Goal: Task Accomplishment & Management: Use online tool/utility

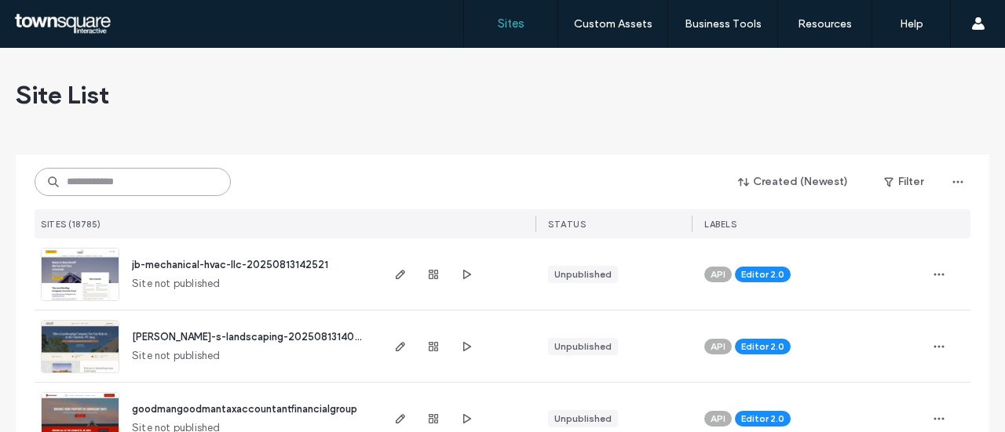
click at [128, 177] on input at bounding box center [133, 182] width 196 height 28
paste input "**********"
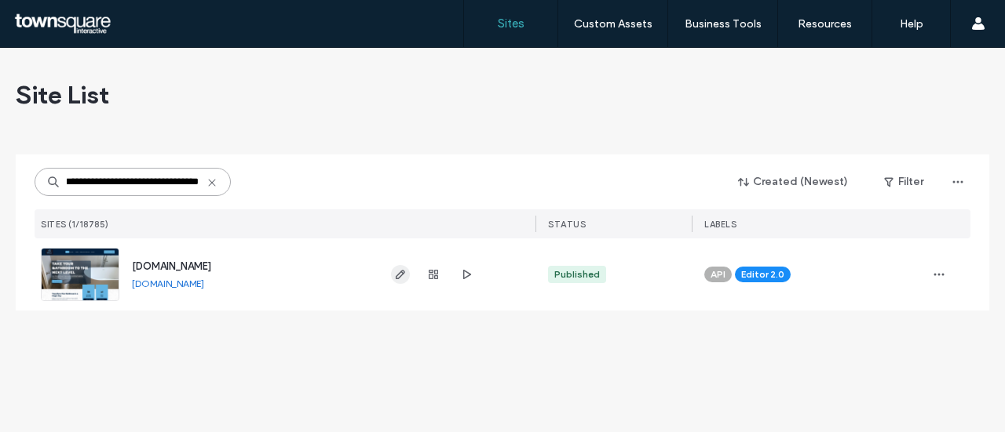
type input "**********"
click at [401, 278] on icon "button" at bounding box center [400, 274] width 13 height 13
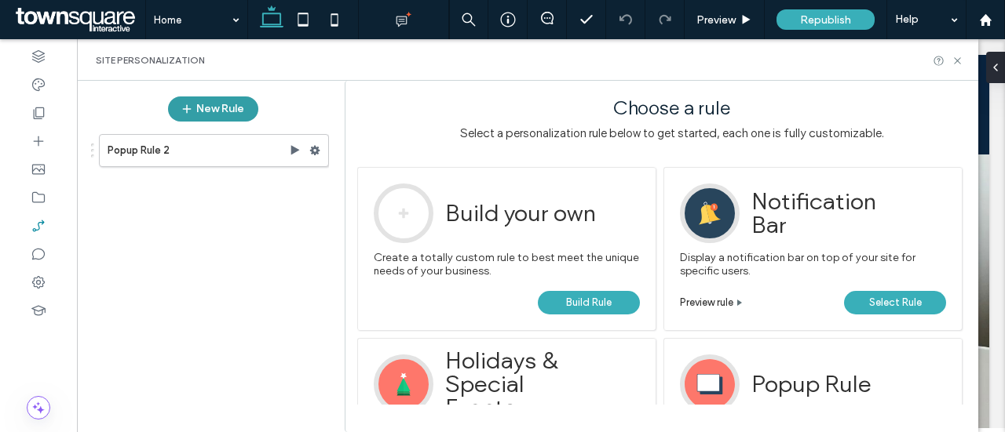
click at [189, 108] on use "button" at bounding box center [186, 109] width 9 height 9
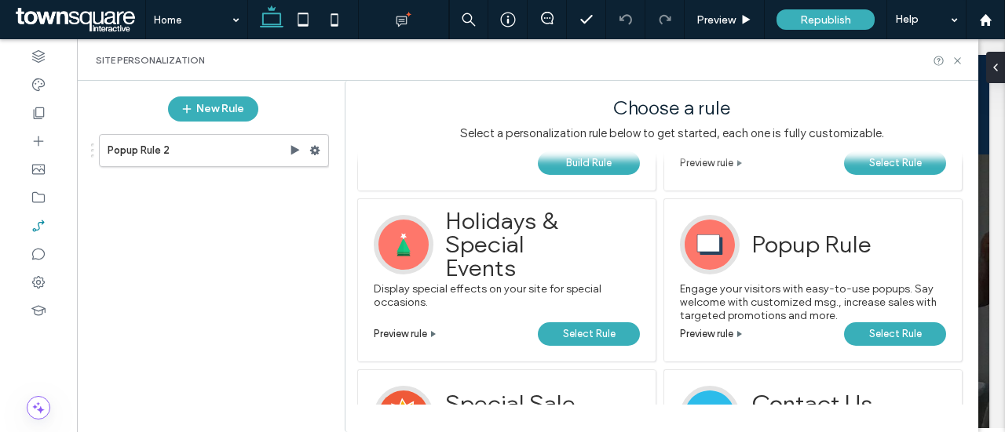
scroll to position [146, 0]
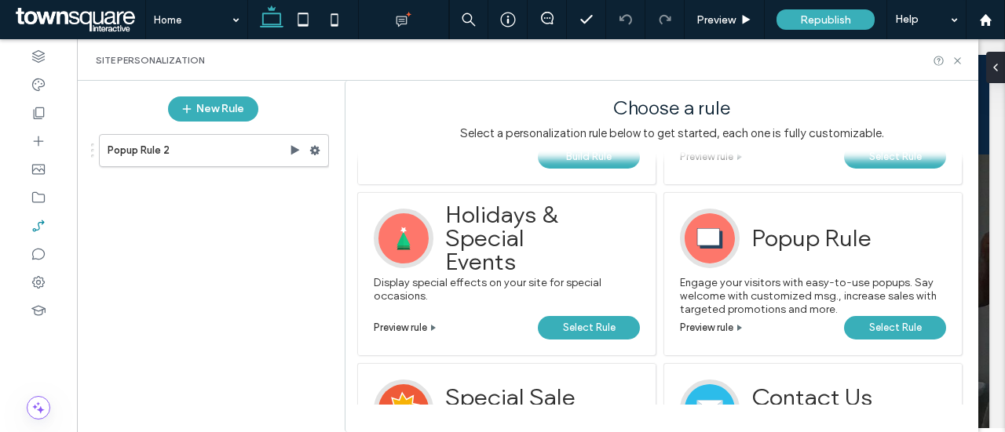
click at [871, 324] on span "Select Rule" at bounding box center [895, 328] width 53 height 24
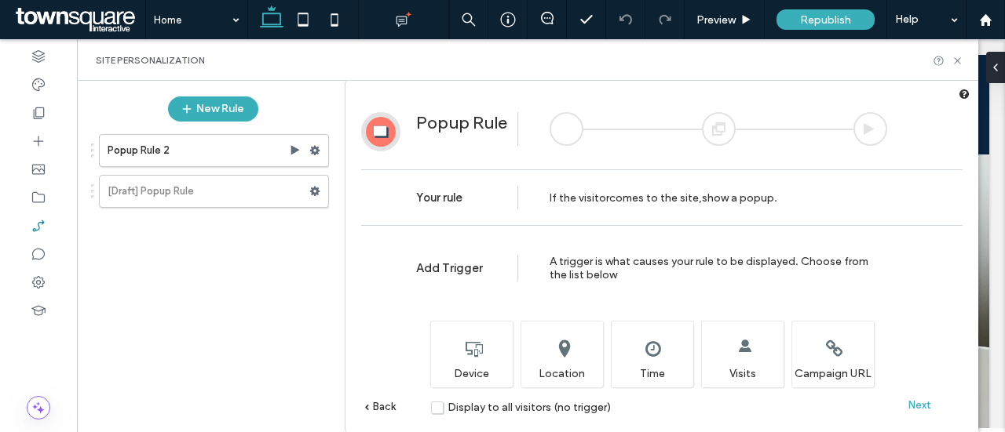
click at [921, 403] on span "Next" at bounding box center [919, 405] width 23 height 12
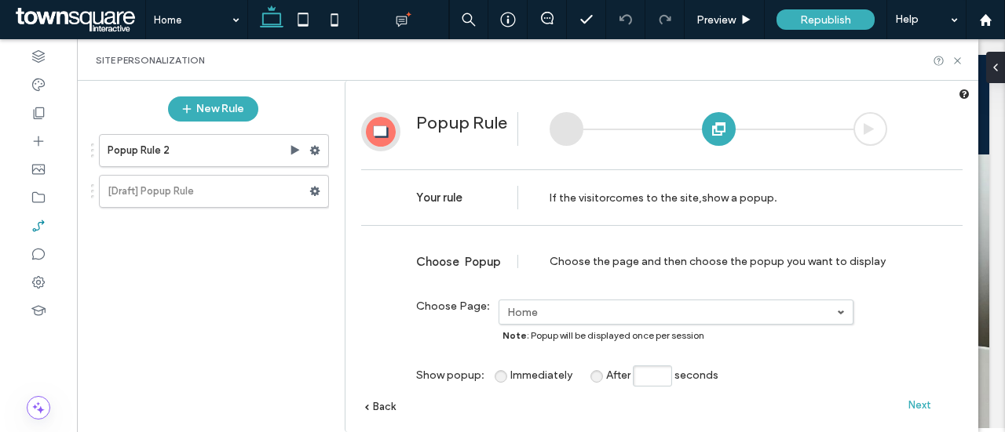
click at [921, 403] on span "Next" at bounding box center [919, 405] width 23 height 12
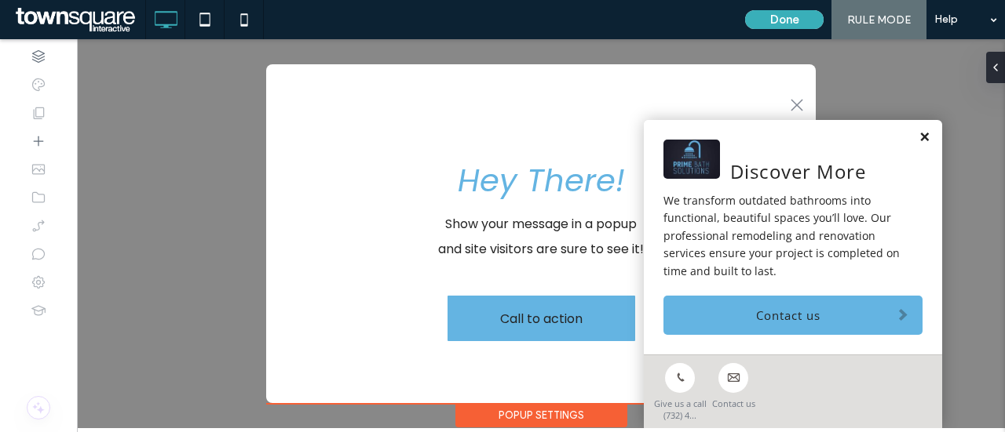
click at [925, 141] on link at bounding box center [924, 137] width 12 height 13
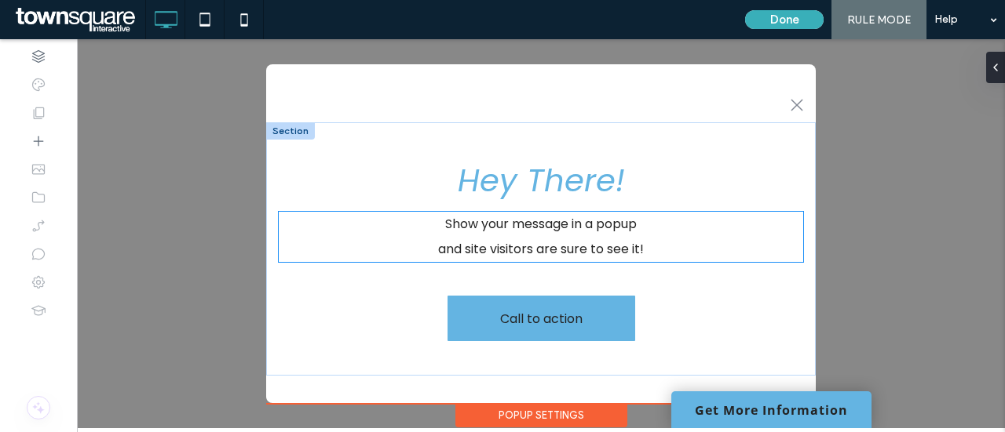
click at [567, 228] on span "Show your message in a popup" at bounding box center [541, 224] width 192 height 18
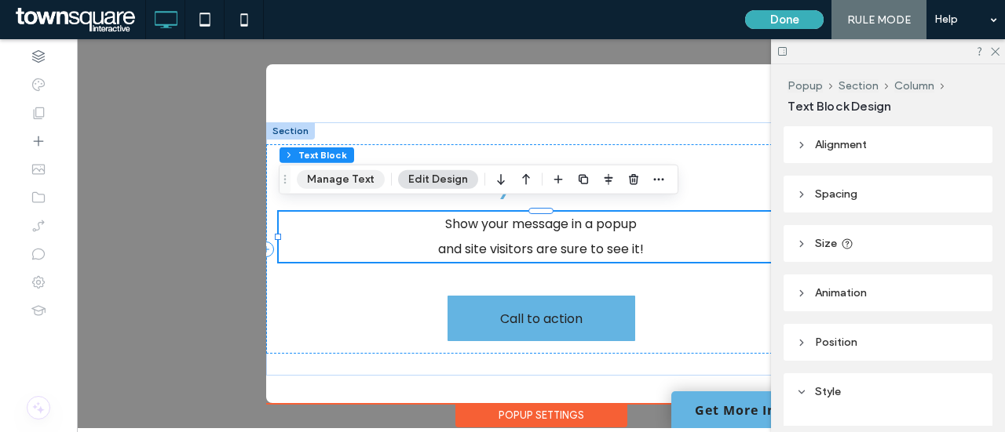
click at [337, 177] on button "Manage Text" at bounding box center [341, 179] width 88 height 19
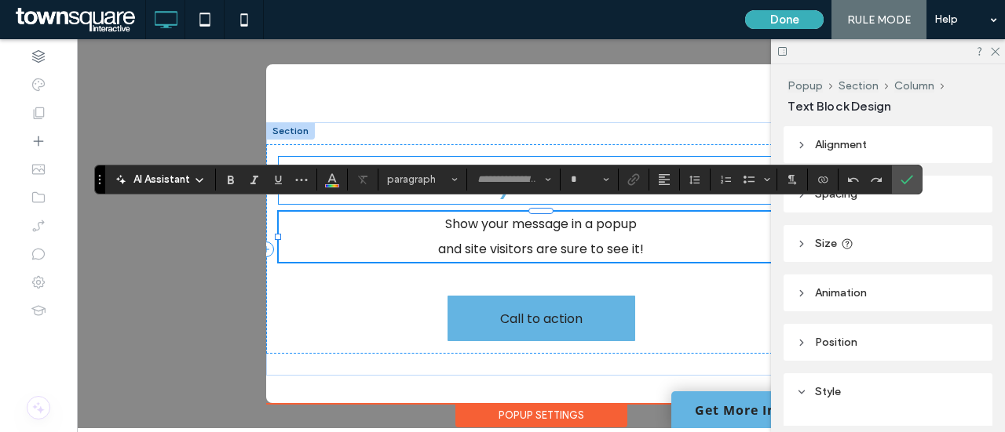
type input "*******"
type input "**"
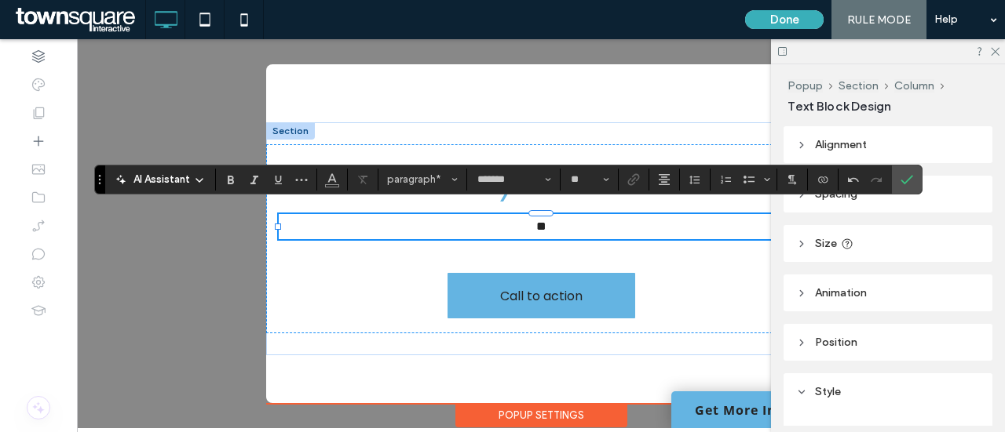
click at [326, 371] on div ".st0-1091118977{fill-rule:evenodd;clip-rule:evenodd;} Hey There! ** ﻿ Call to a…" at bounding box center [540, 233] width 549 height 339
click at [995, 51] on use at bounding box center [994, 52] width 9 height 9
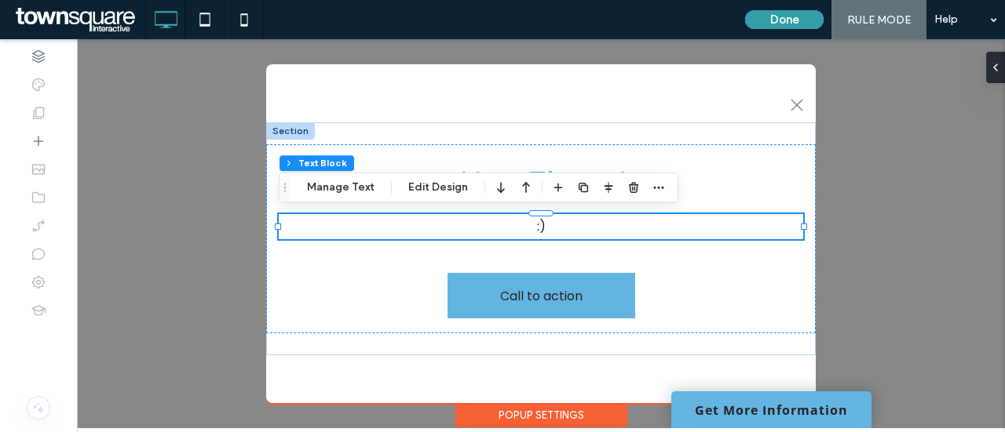
click at [779, 26] on button "Done" at bounding box center [784, 19] width 78 height 19
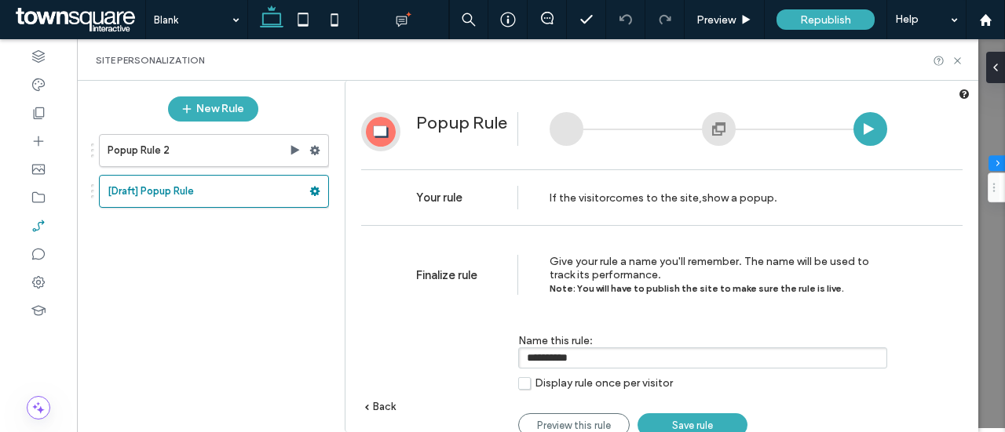
click at [684, 423] on span "Save rule" at bounding box center [692, 426] width 41 height 12
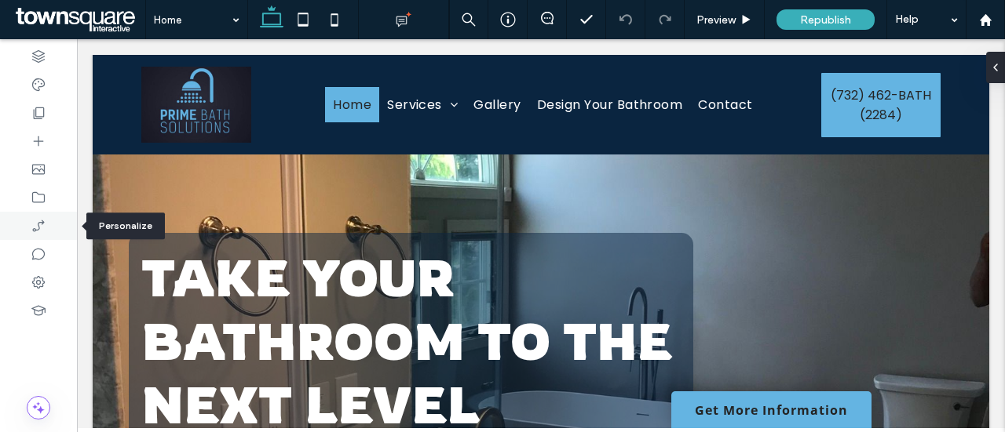
click at [35, 225] on icon at bounding box center [39, 226] width 16 height 16
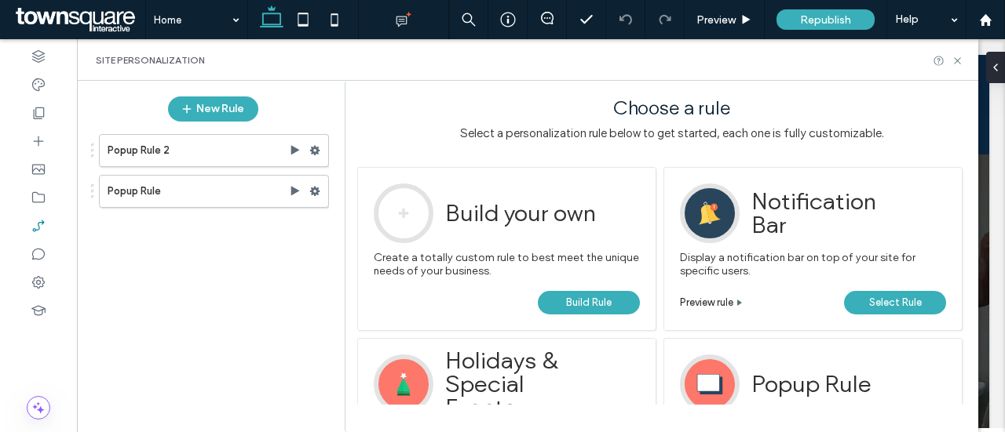
scroll to position [53, 0]
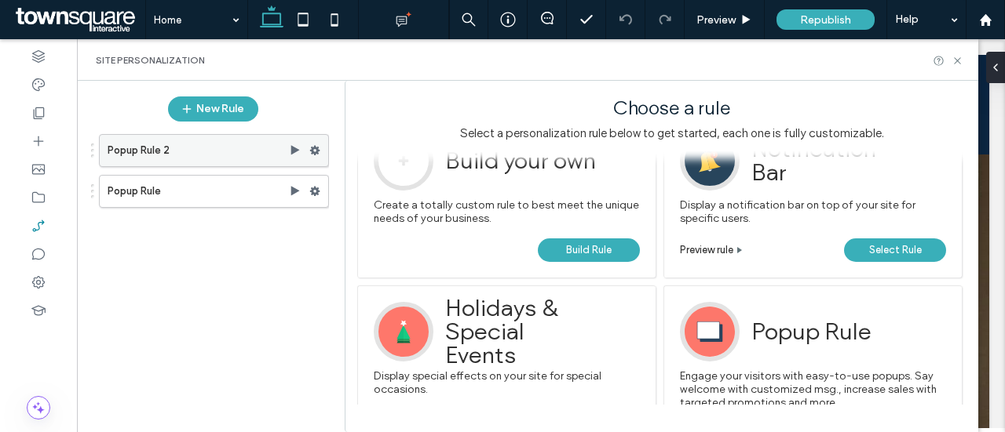
click at [208, 153] on label "Popup Rule 2" at bounding box center [198, 150] width 181 height 31
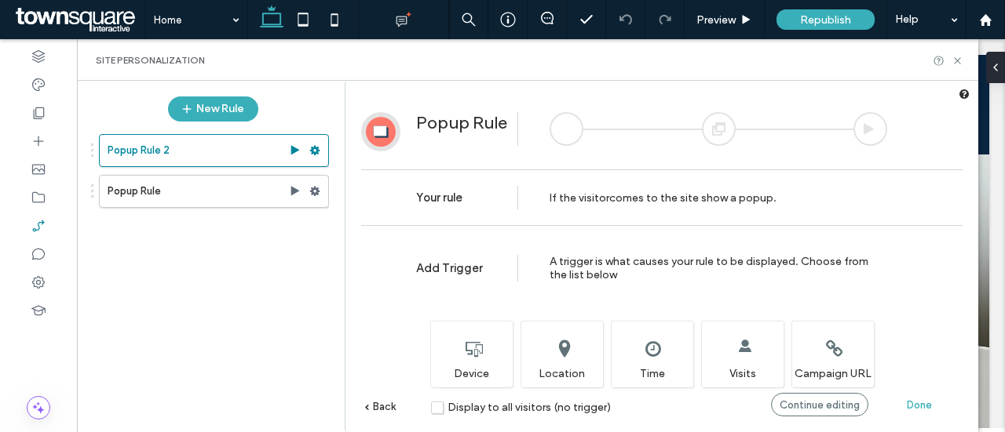
click at [917, 405] on span "Done" at bounding box center [918, 405] width 25 height 12
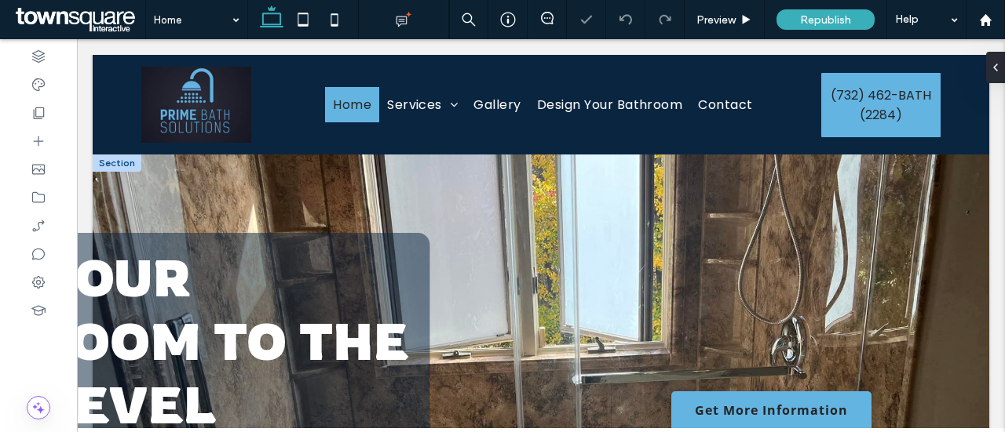
scroll to position [0, 0]
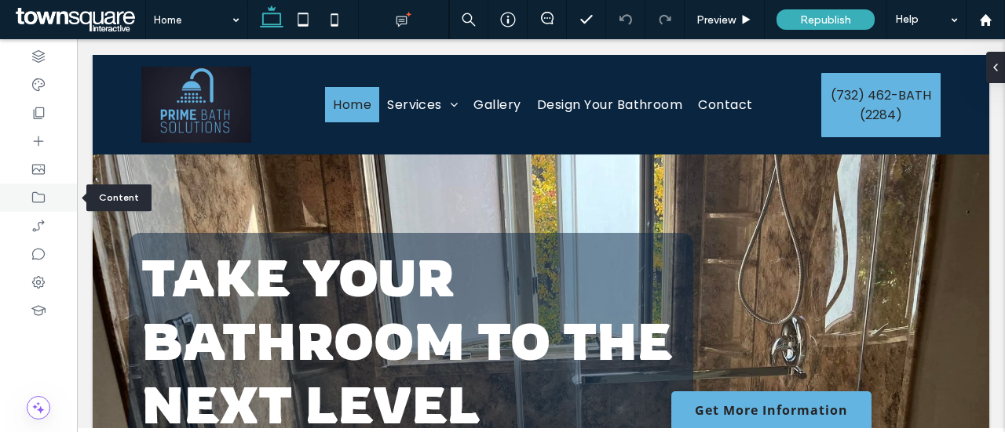
click at [40, 202] on use at bounding box center [38, 197] width 13 height 11
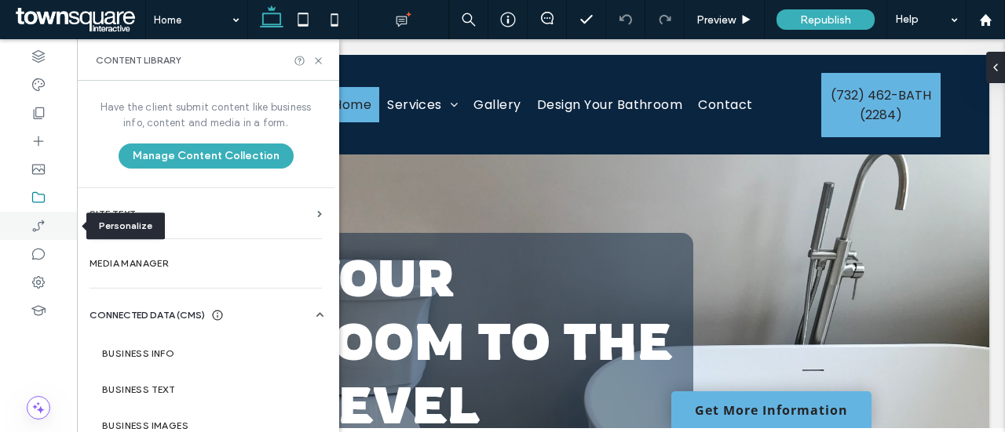
click at [42, 219] on icon at bounding box center [39, 226] width 16 height 16
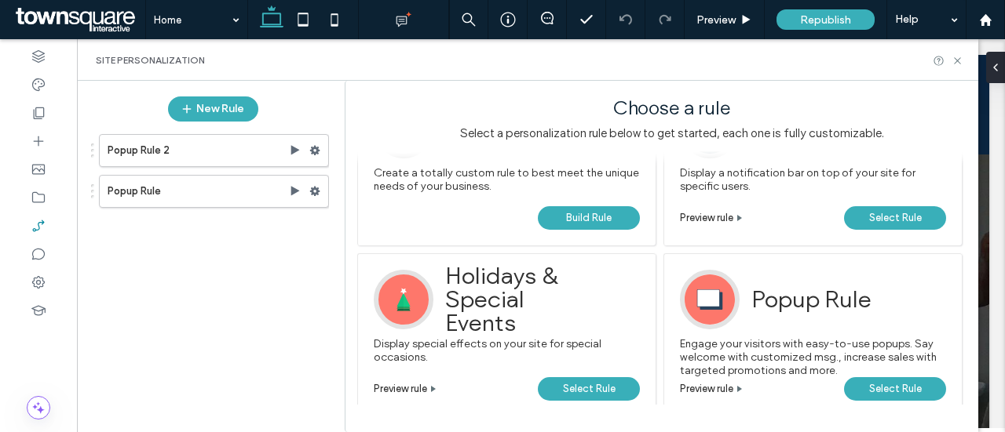
scroll to position [85, 0]
click at [318, 145] on icon at bounding box center [314, 150] width 11 height 11
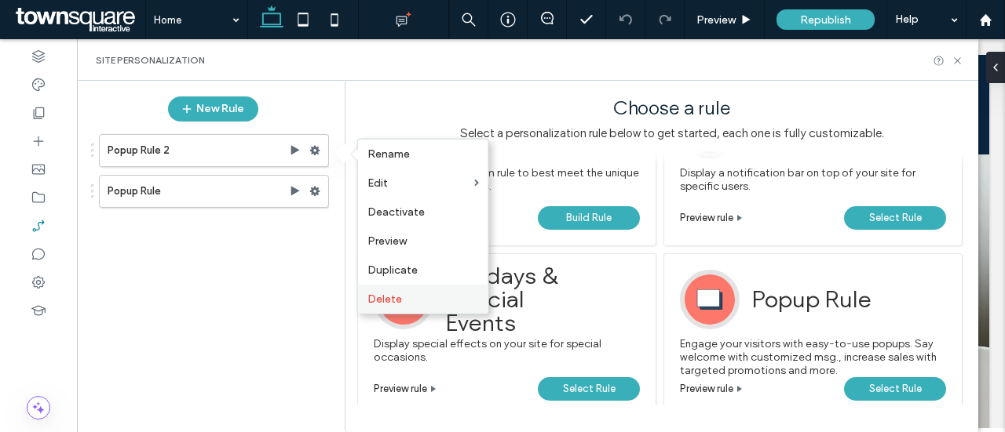
click at [392, 300] on span "Delete" at bounding box center [384, 299] width 35 height 13
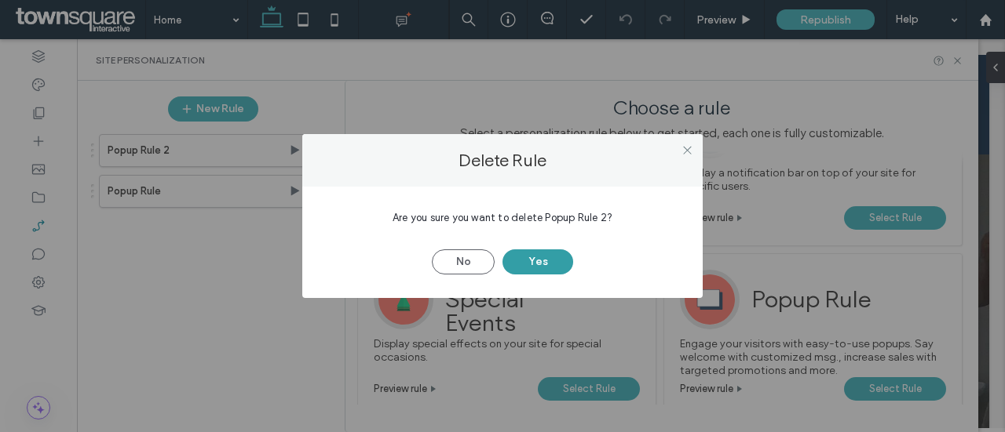
click at [545, 254] on button "Yes" at bounding box center [537, 262] width 71 height 25
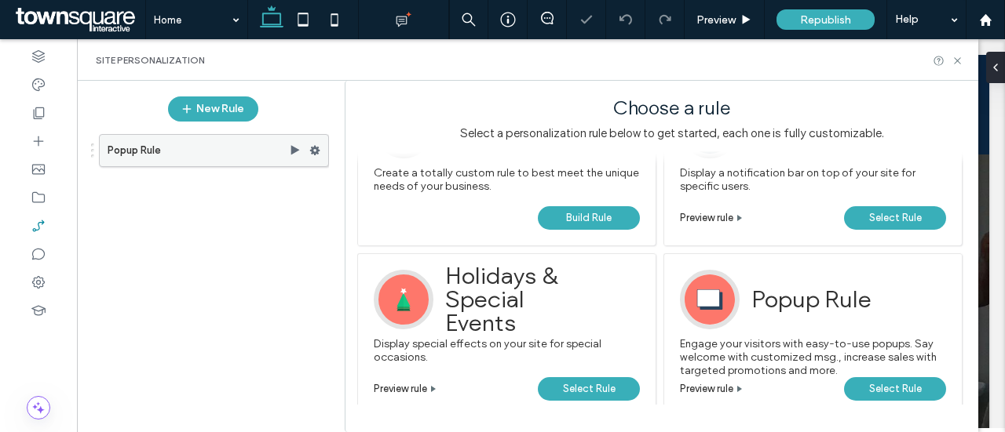
click at [316, 150] on icon at bounding box center [314, 150] width 11 height 11
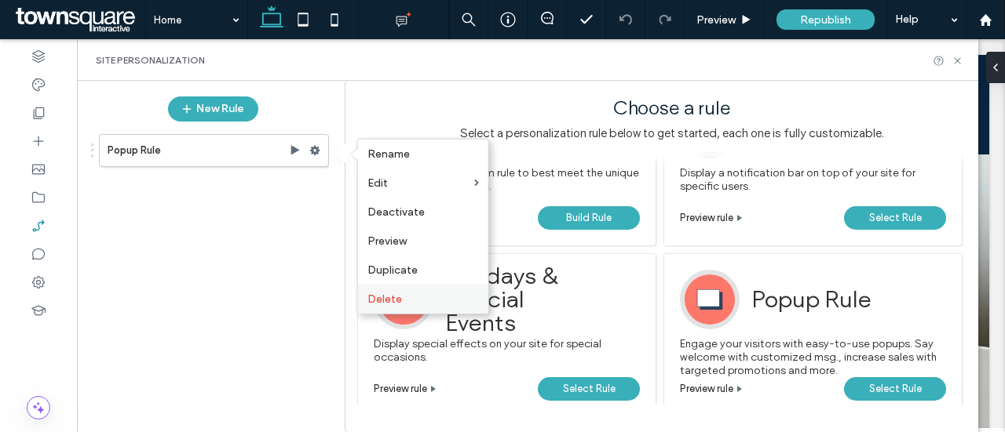
click at [391, 298] on span "Delete" at bounding box center [384, 299] width 35 height 13
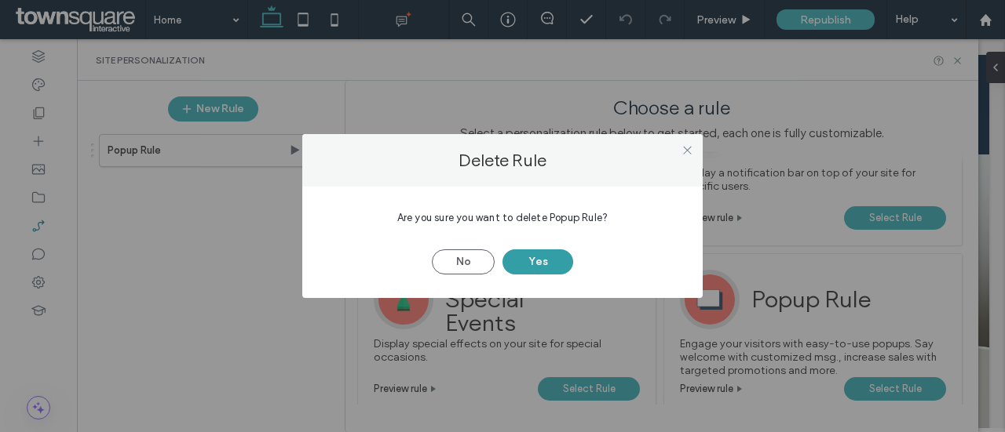
click at [556, 258] on button "Yes" at bounding box center [537, 262] width 71 height 25
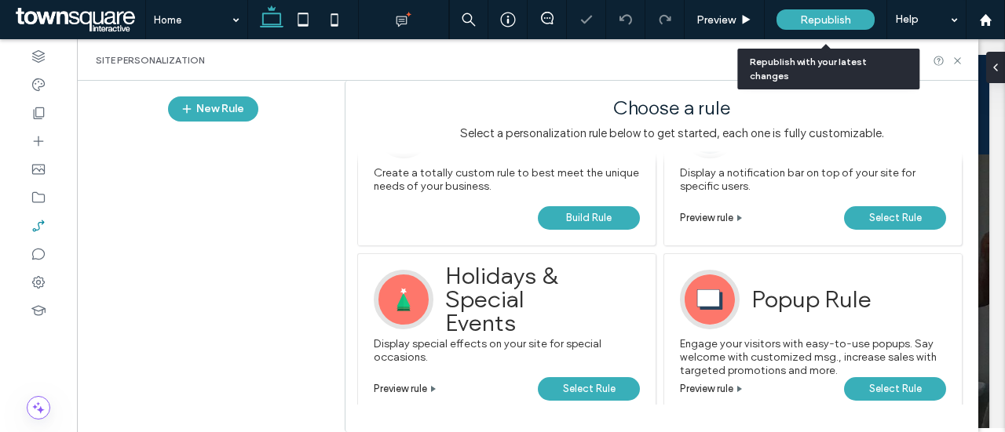
click at [843, 13] on span "Republish" at bounding box center [825, 19] width 51 height 13
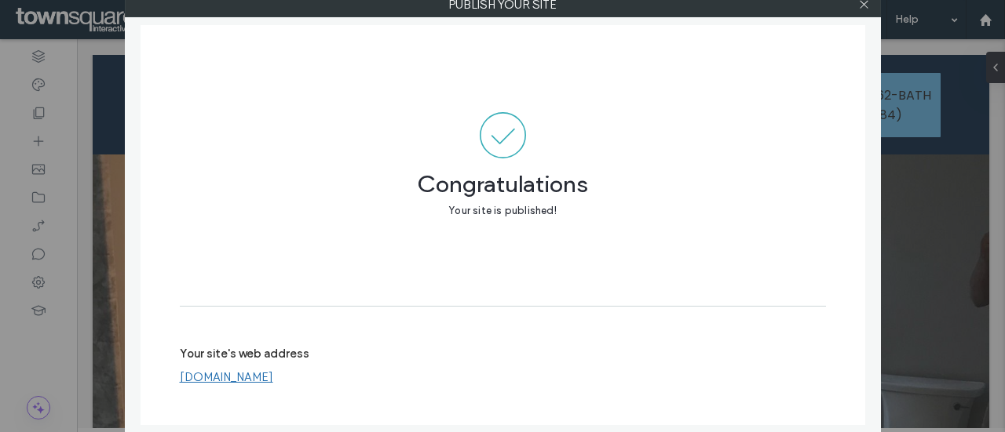
click at [239, 381] on link "[DOMAIN_NAME]" at bounding box center [226, 377] width 93 height 14
